Goal: Information Seeking & Learning: Find specific fact

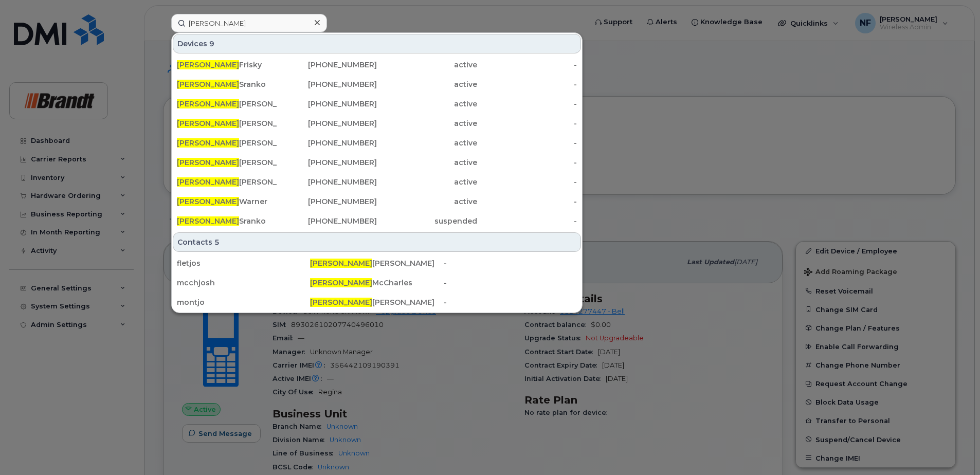
type input "[PERSON_NAME]"
click at [331, 85] on div "[PHONE_NUMBER]" at bounding box center [327, 84] width 100 height 10
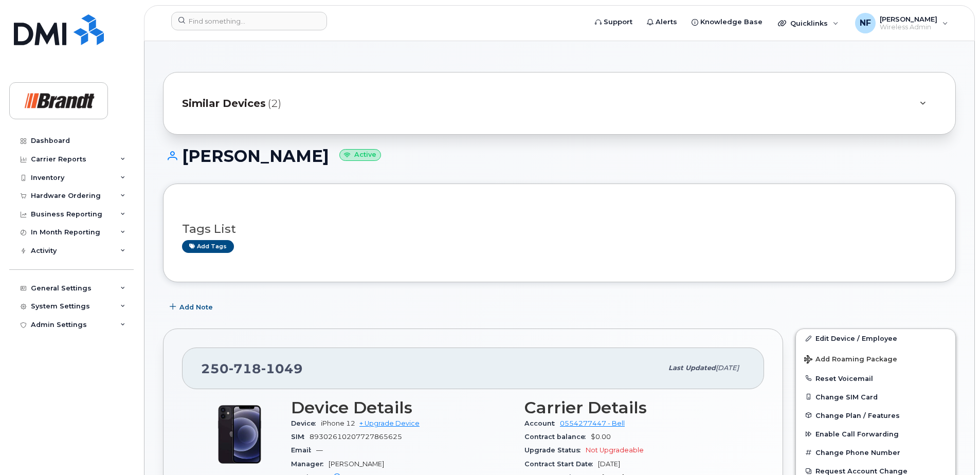
click at [228, 99] on span "Similar Devices" at bounding box center [224, 103] width 84 height 15
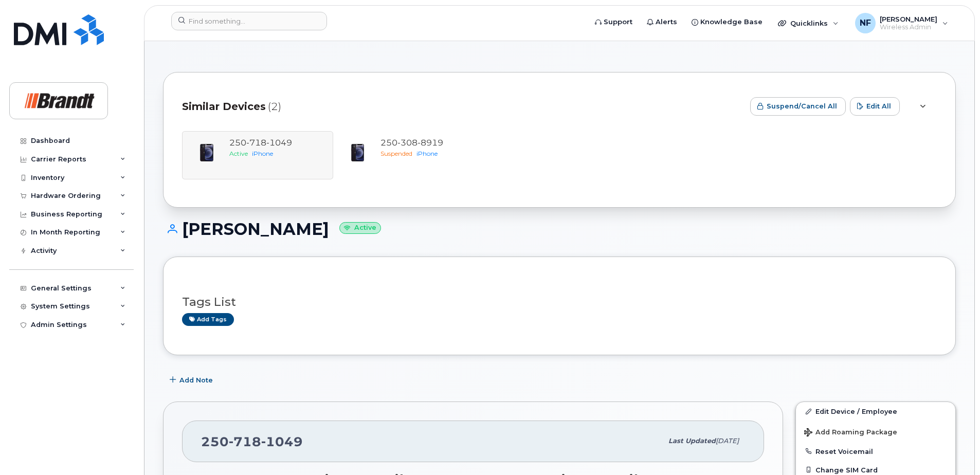
click at [918, 106] on div at bounding box center [922, 106] width 12 height 12
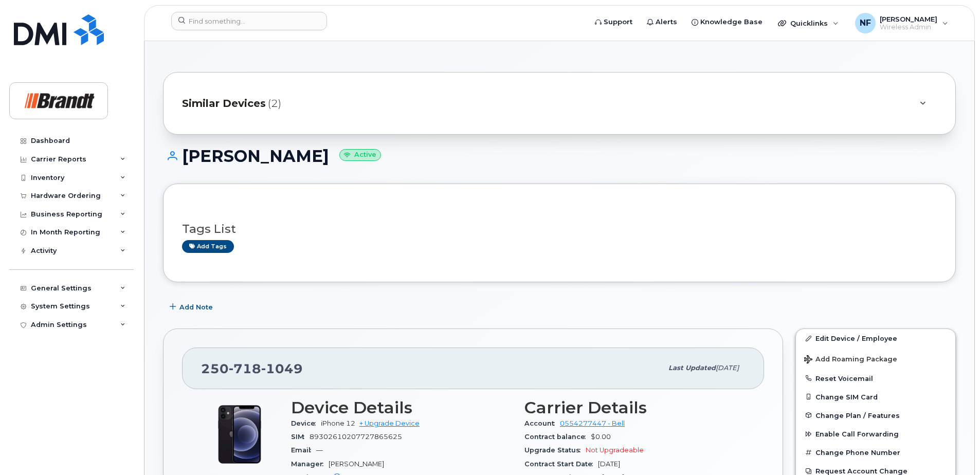
click at [920, 106] on icon at bounding box center [923, 103] width 6 height 7
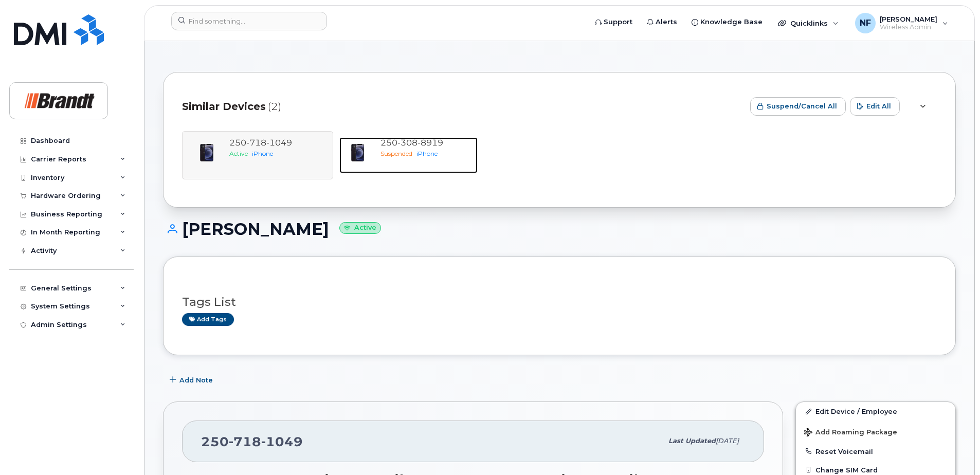
click at [435, 154] on span "iPhone" at bounding box center [426, 154] width 21 height 8
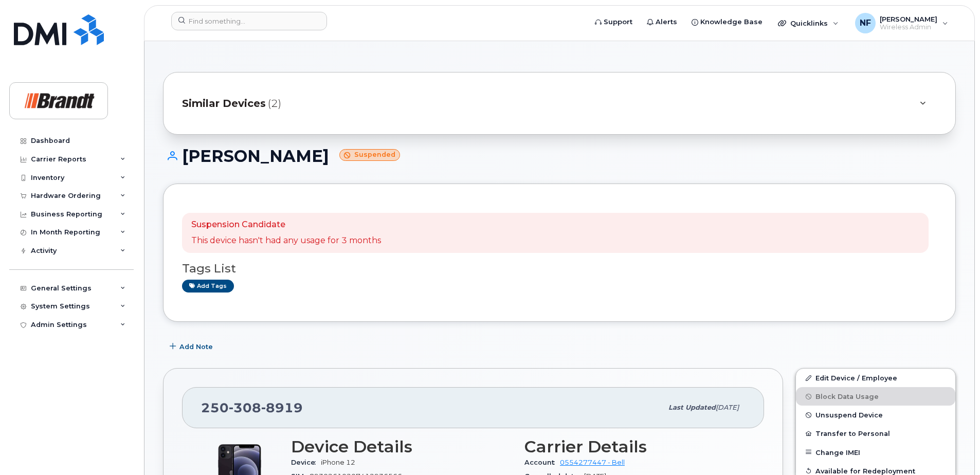
click at [303, 112] on div "Similar Devices (2)" at bounding box center [545, 103] width 726 height 25
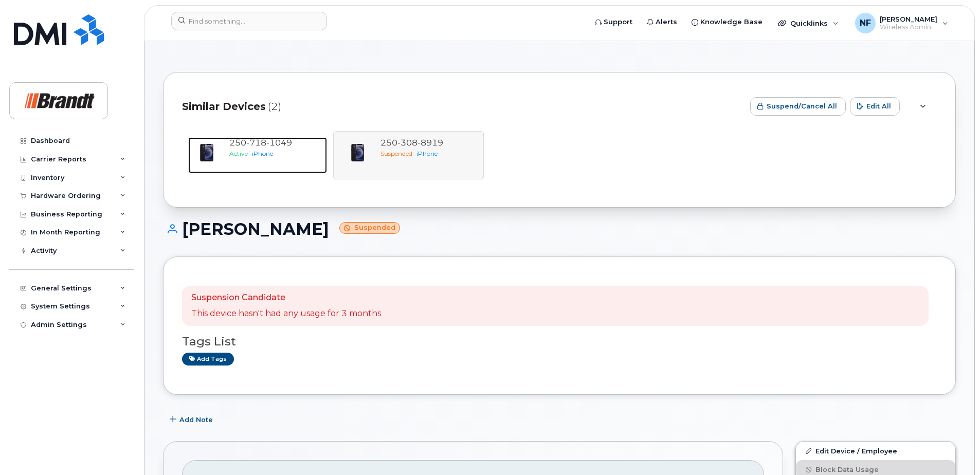
click at [268, 152] on span "iPhone" at bounding box center [262, 154] width 21 height 8
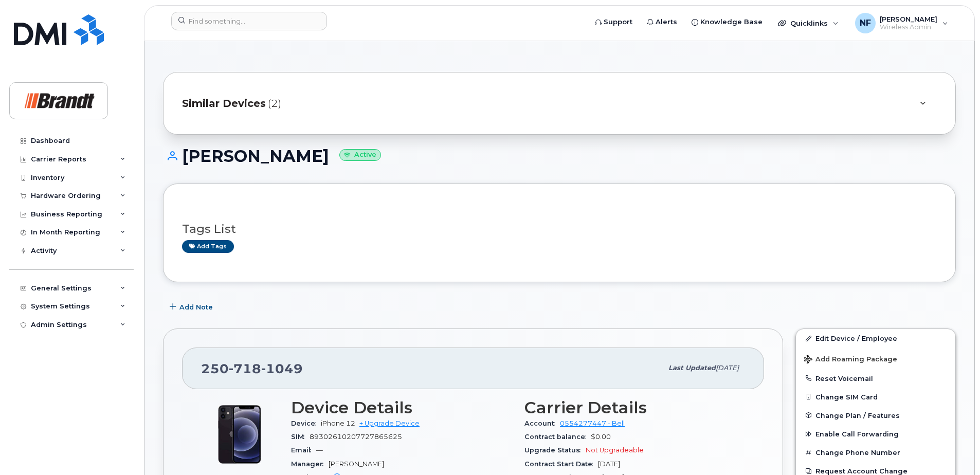
click at [633, 106] on div "Similar Devices (2)" at bounding box center [545, 103] width 726 height 25
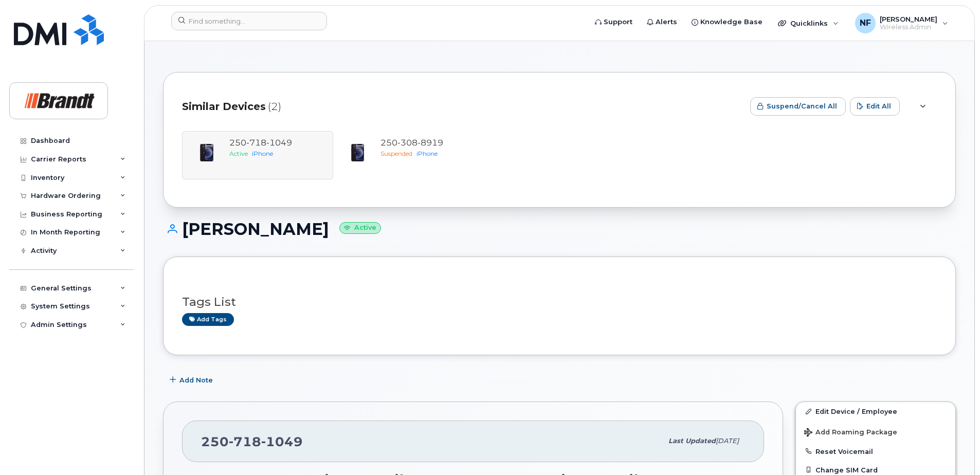
scroll to position [103, 0]
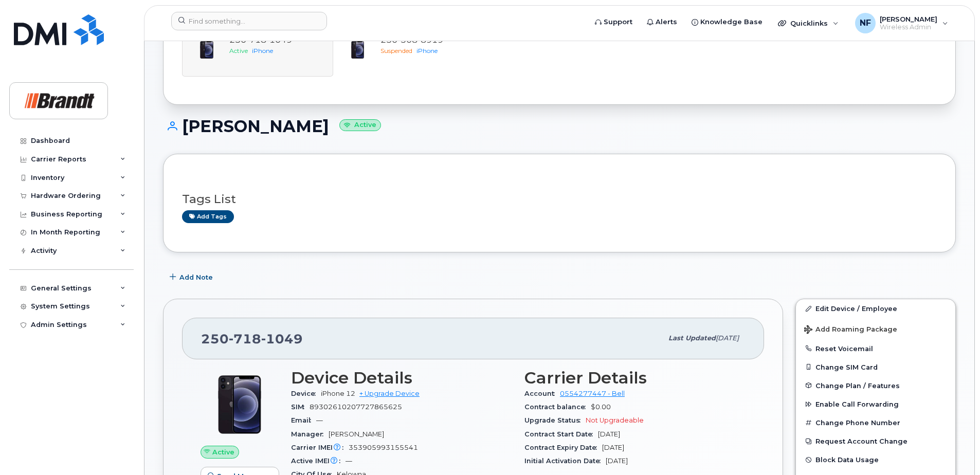
click at [406, 228] on div "Tags List Add tags" at bounding box center [559, 203] width 755 height 61
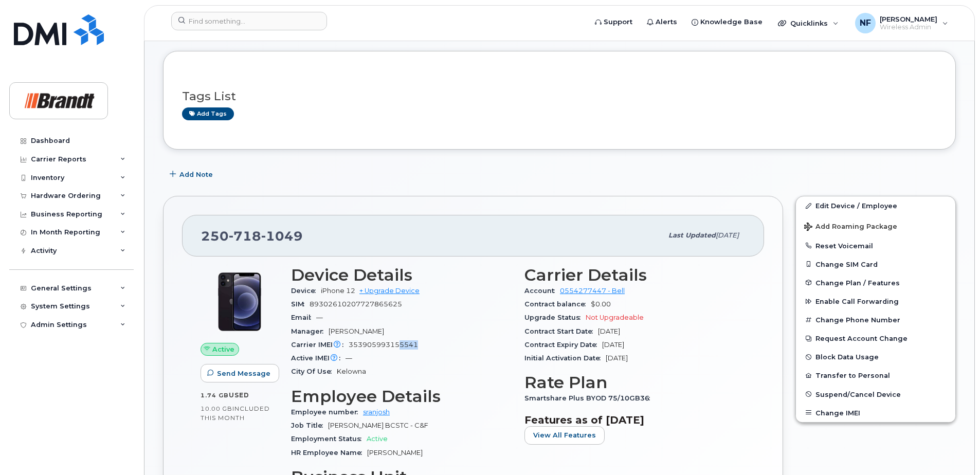
drag, startPoint x: 399, startPoint y: 345, endPoint x: 424, endPoint y: 344, distance: 25.2
click at [424, 344] on div "Carrier IMEI Carrier IMEI is reported during the last billing cycle or change o…" at bounding box center [401, 344] width 221 height 13
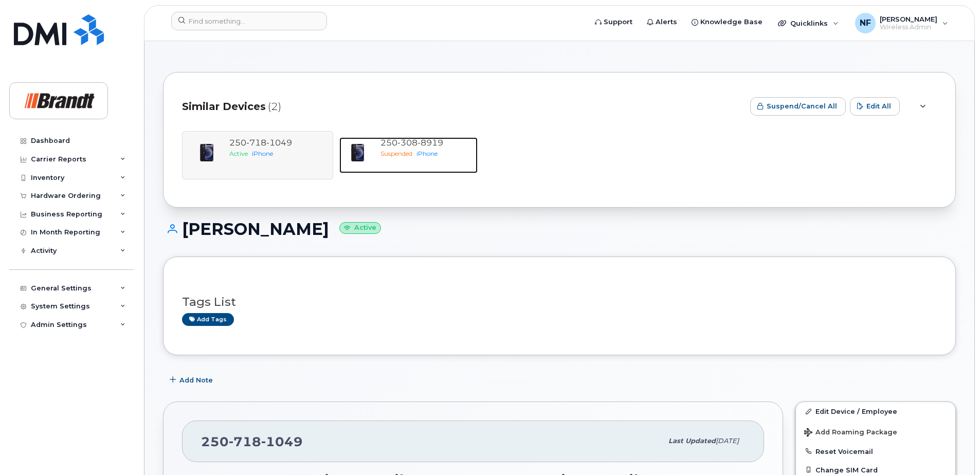
click at [421, 152] on span "iPhone" at bounding box center [426, 154] width 21 height 8
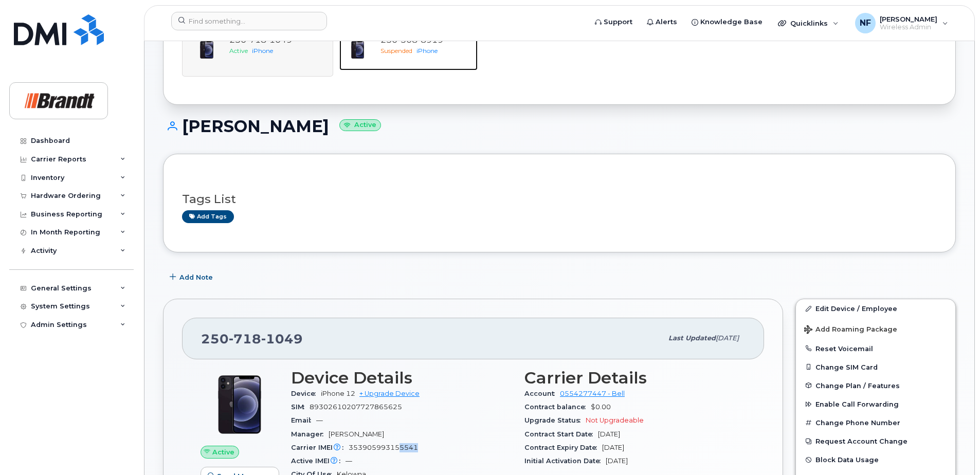
scroll to position [206, 0]
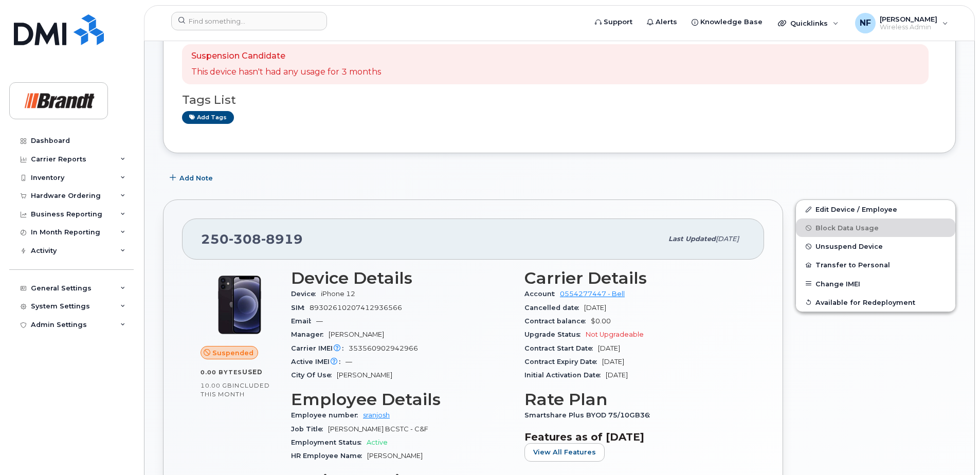
scroll to position [220, 0]
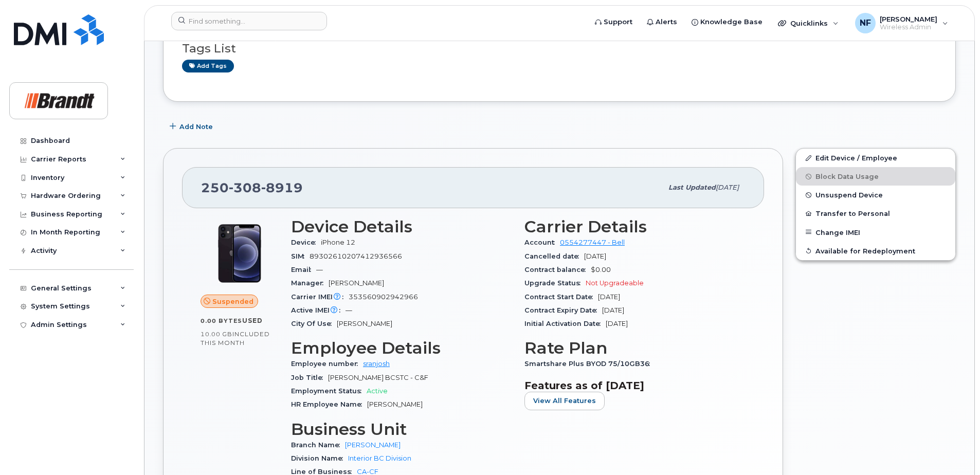
click at [404, 298] on span "353560902942966" at bounding box center [383, 297] width 69 height 8
copy span "353560902942966"
click at [398, 298] on span "353560902942966" at bounding box center [383, 297] width 69 height 8
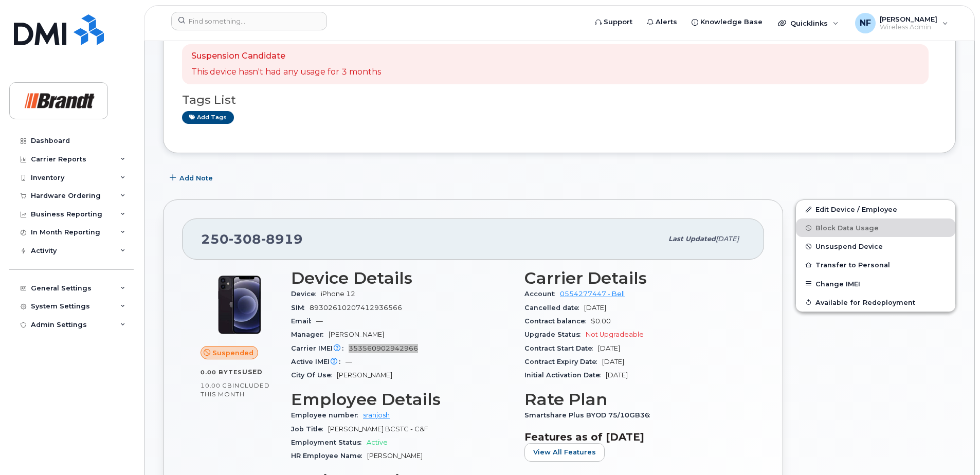
scroll to position [0, 0]
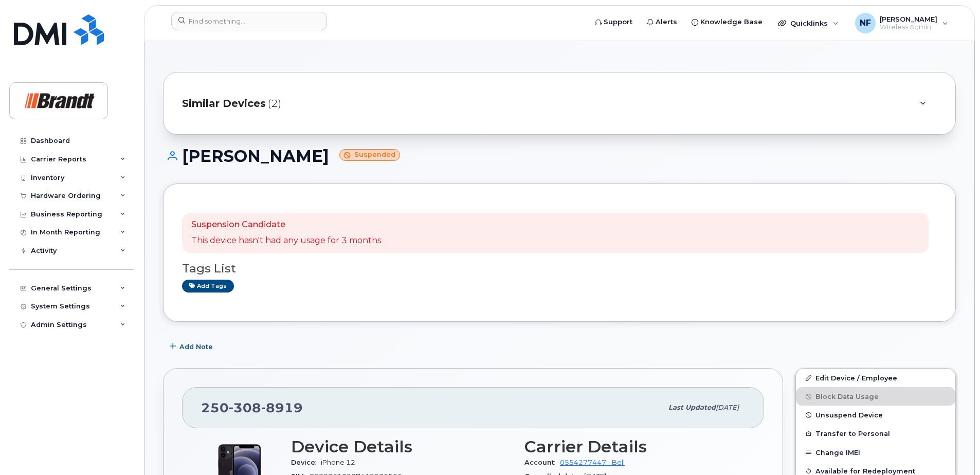
click at [310, 119] on div "Similar Devices (2)" at bounding box center [559, 103] width 793 height 63
click at [260, 102] on span "Similar Devices" at bounding box center [224, 103] width 84 height 15
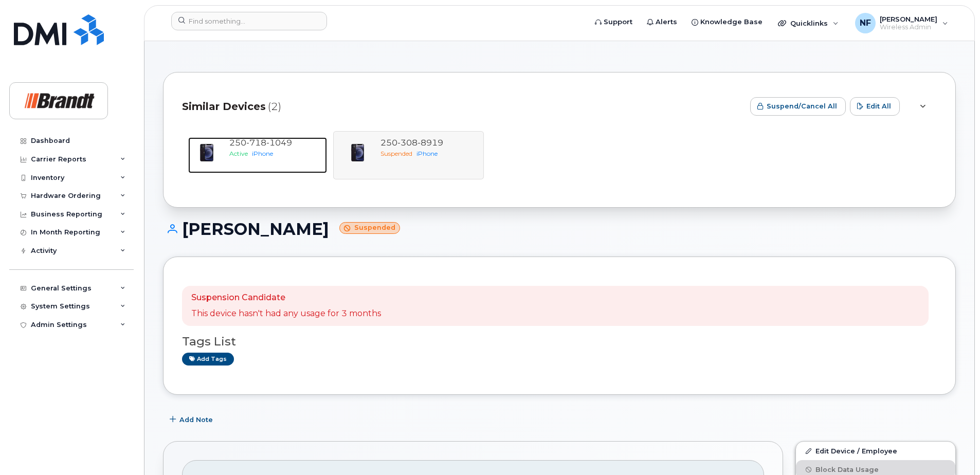
drag, startPoint x: 267, startPoint y: 152, endPoint x: 305, endPoint y: 167, distance: 41.2
click at [267, 152] on span "iPhone" at bounding box center [262, 154] width 21 height 8
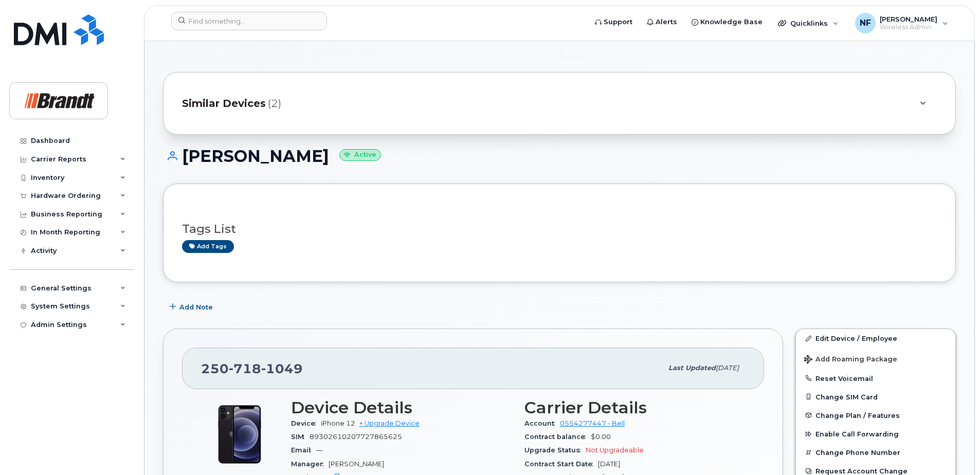
click at [287, 101] on div "Similar Devices (2)" at bounding box center [545, 103] width 726 height 25
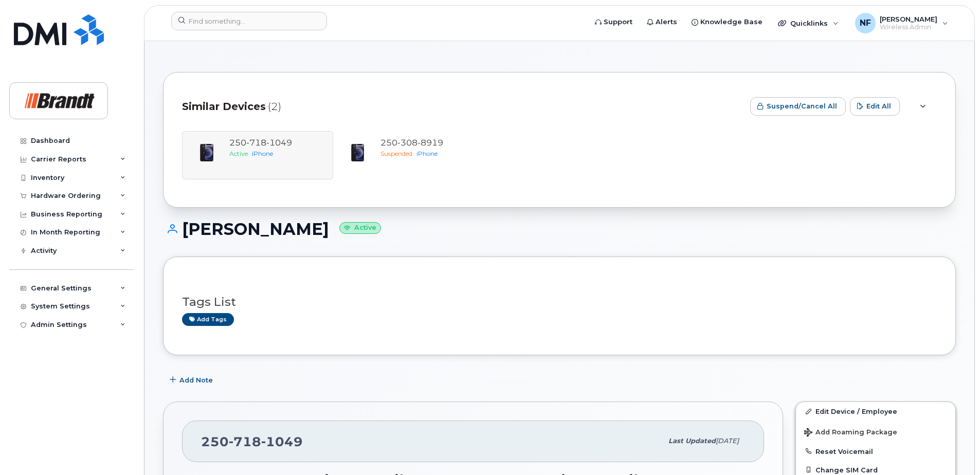
click at [262, 152] on div "250 718 1049 Active iPhone 250 308 8919 Suspended iPhone" at bounding box center [559, 155] width 755 height 48
click at [431, 154] on span "iPhone" at bounding box center [426, 154] width 21 height 8
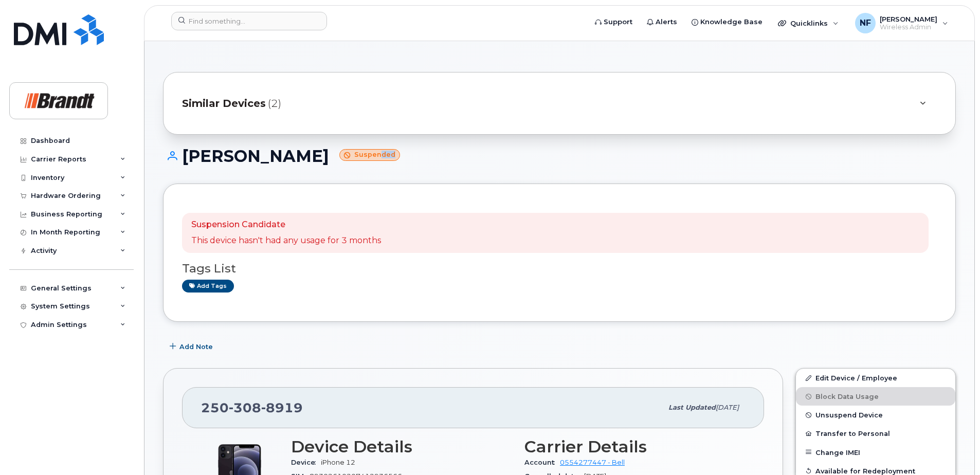
drag, startPoint x: 356, startPoint y: 154, endPoint x: 372, endPoint y: 160, distance: 16.9
click at [372, 160] on small "Suspended" at bounding box center [369, 155] width 61 height 12
drag, startPoint x: 372, startPoint y: 160, endPoint x: 366, endPoint y: 180, distance: 20.8
click at [366, 180] on div "[PERSON_NAME] Suspended" at bounding box center [559, 165] width 793 height 36
drag, startPoint x: 351, startPoint y: 242, endPoint x: 383, endPoint y: 242, distance: 32.4
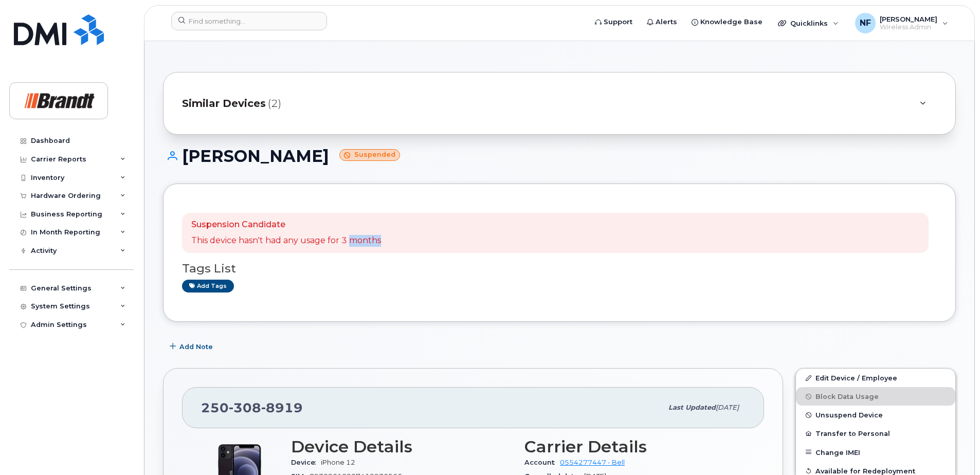
click at [383, 242] on div "Suspension Candidate This device hasn't had any usage for 3 months" at bounding box center [555, 233] width 746 height 40
drag, startPoint x: 383, startPoint y: 242, endPoint x: 343, endPoint y: 282, distance: 56.3
click at [343, 282] on div "Add tags" at bounding box center [555, 286] width 746 height 13
